Goal: Information Seeking & Learning: Understand process/instructions

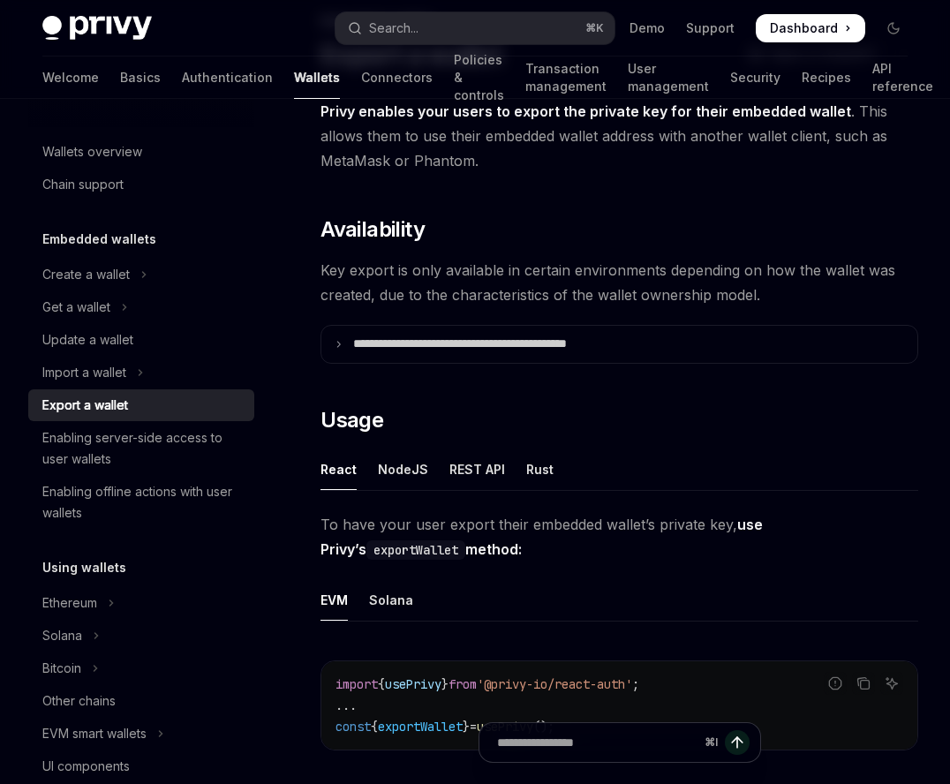
scroll to position [127, 0]
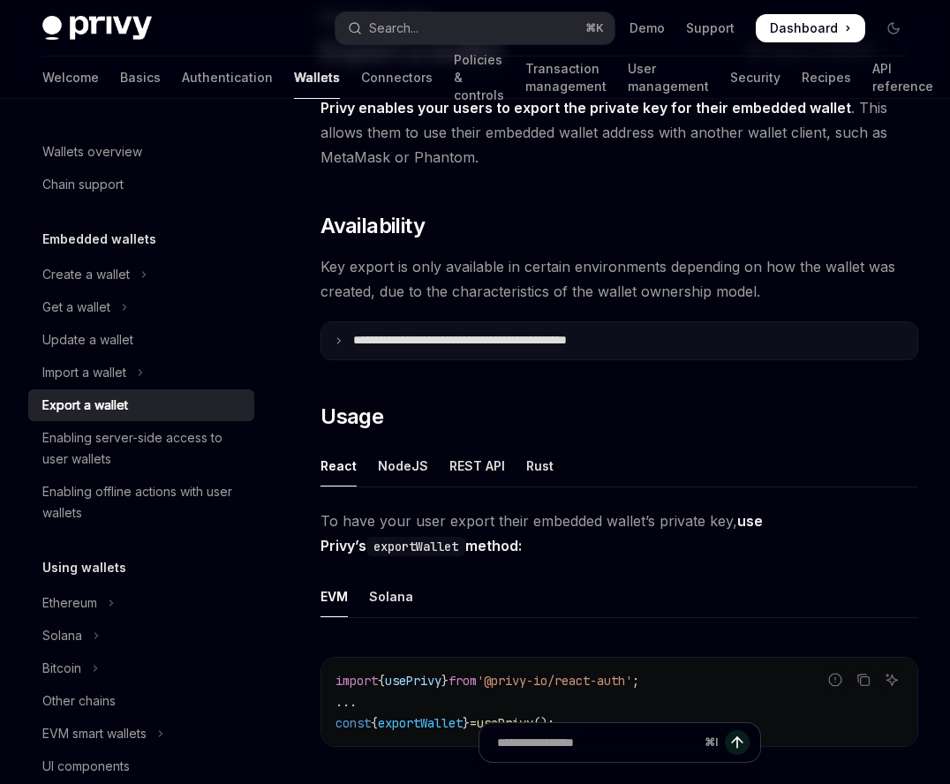
click at [491, 349] on summary "**********" at bounding box center [619, 340] width 596 height 37
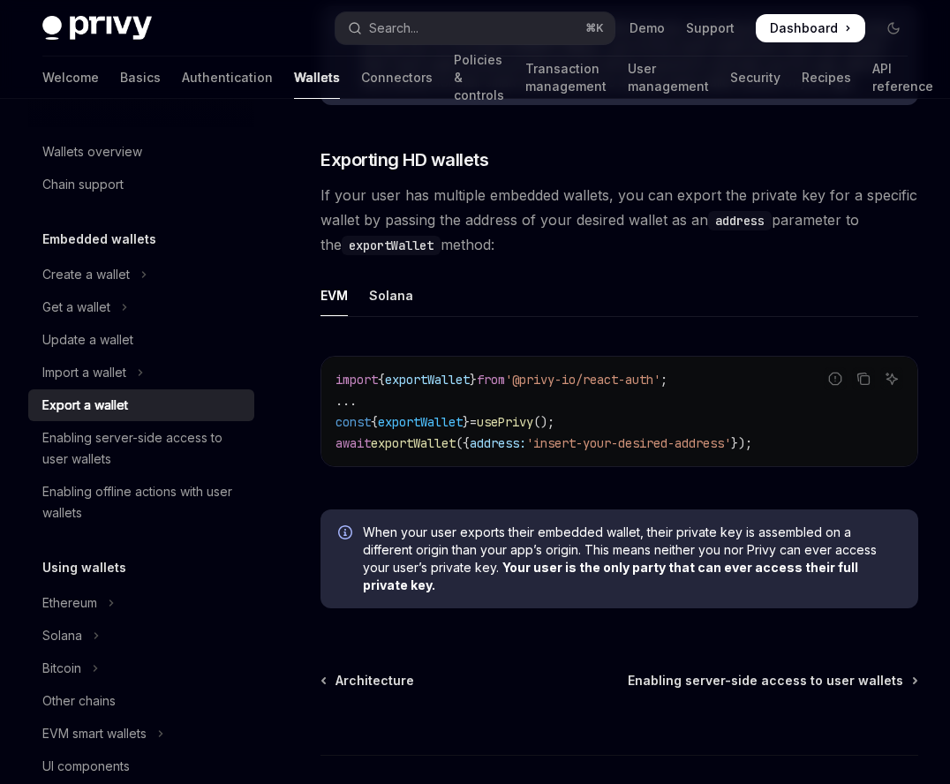
scroll to position [2212, 0]
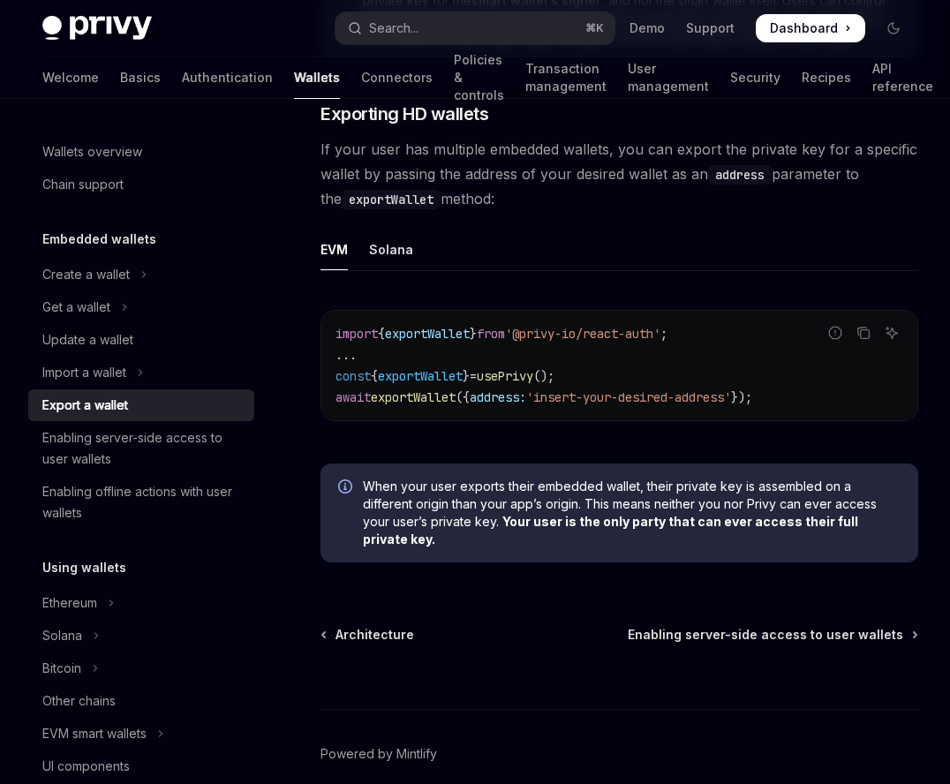
click at [792, 32] on span "Dashboard" at bounding box center [804, 28] width 68 height 18
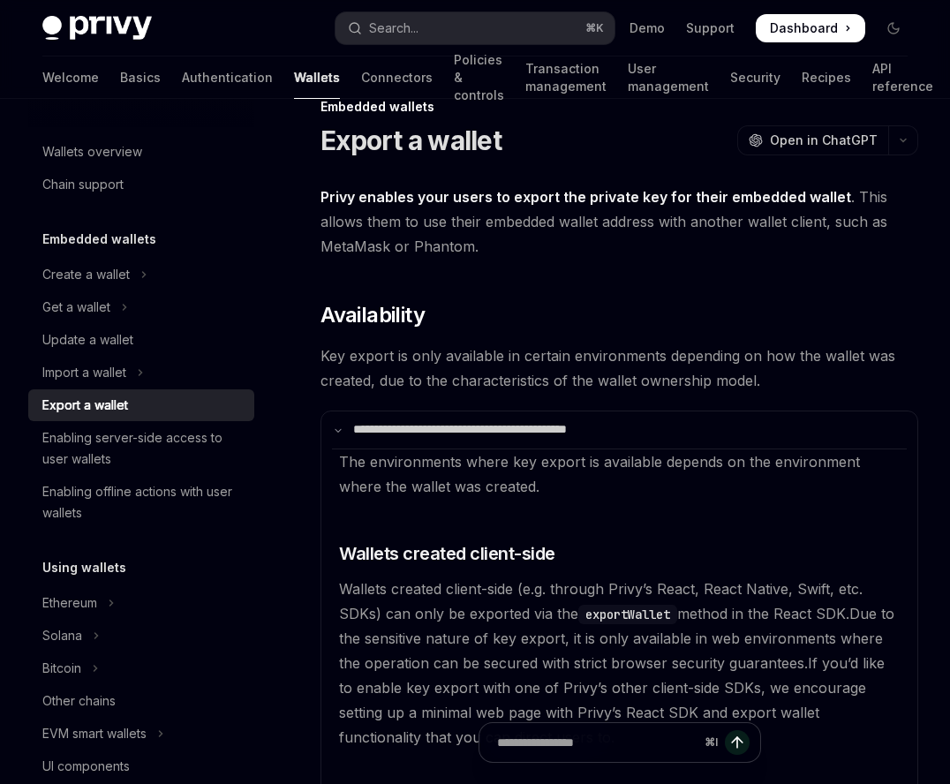
scroll to position [48, 0]
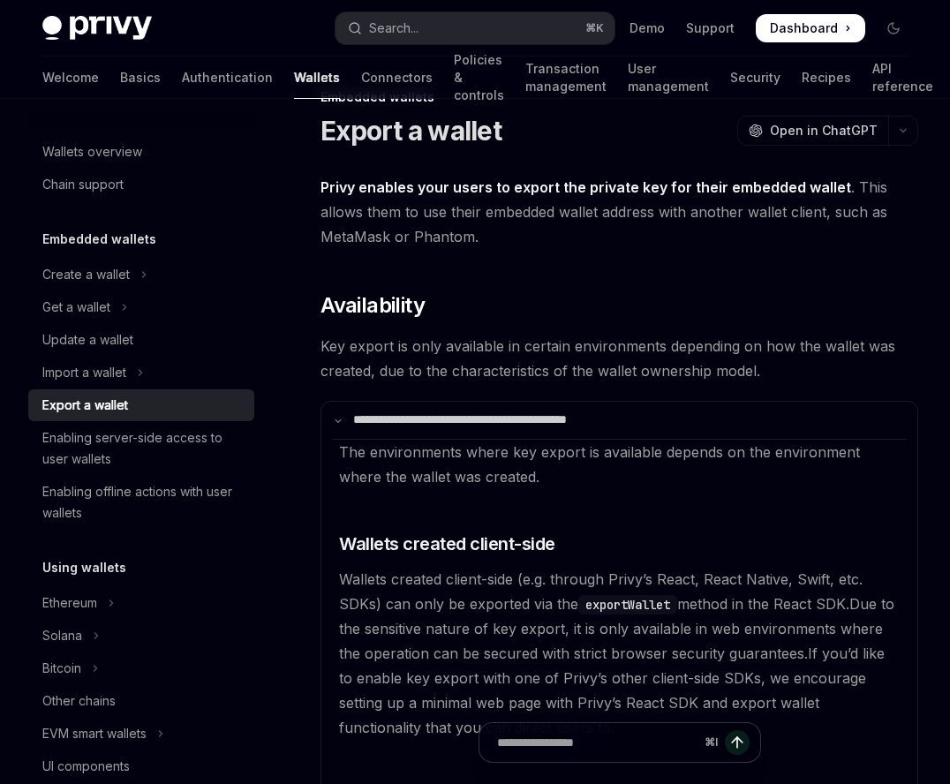
click at [850, 41] on span at bounding box center [809, 28] width 109 height 28
click at [888, 26] on icon "Toggle dark mode" at bounding box center [893, 28] width 11 height 11
type textarea "*"
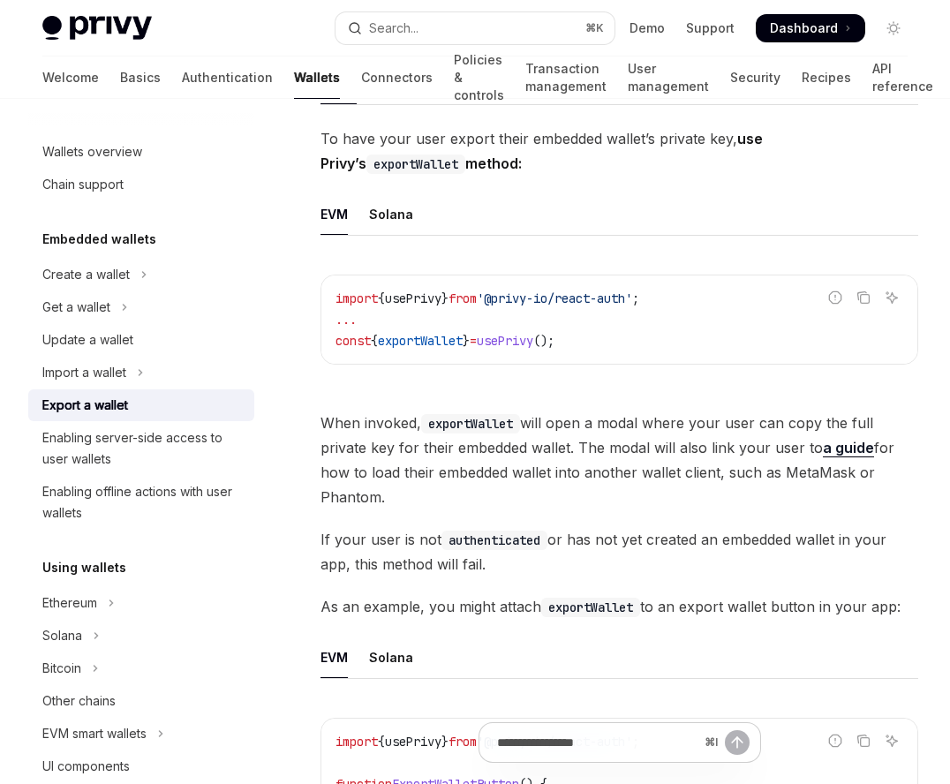
scroll to position [0, 0]
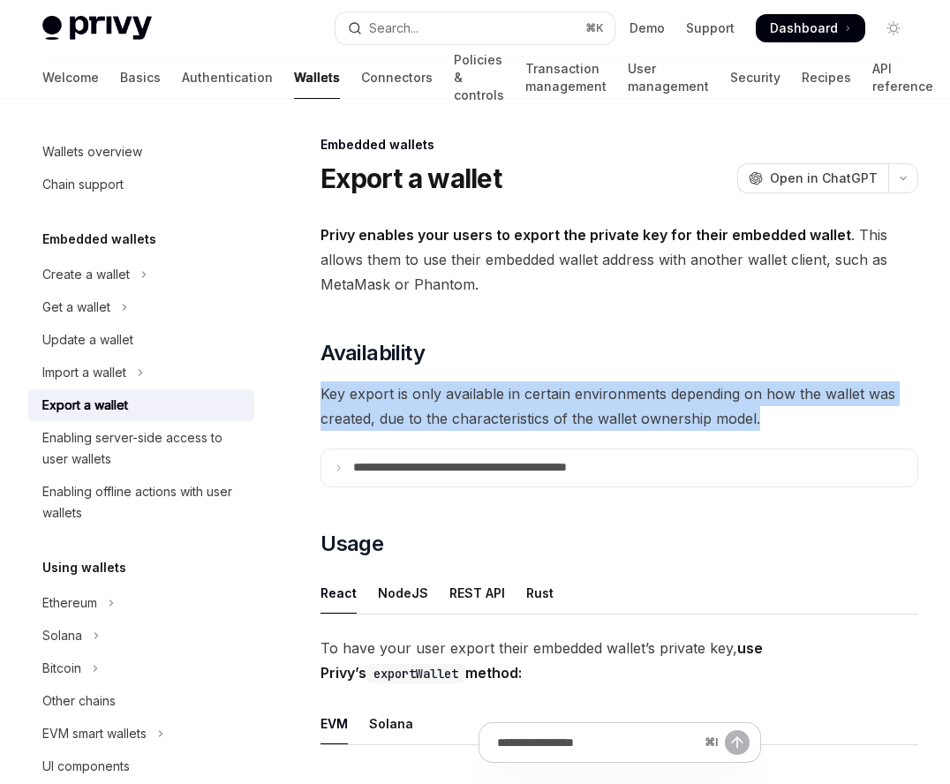
drag, startPoint x: 784, startPoint y: 420, endPoint x: 346, endPoint y: 367, distance: 440.9
click at [346, 366] on span "Availability" at bounding box center [372, 353] width 104 height 28
